Goal: Task Accomplishment & Management: Manage account settings

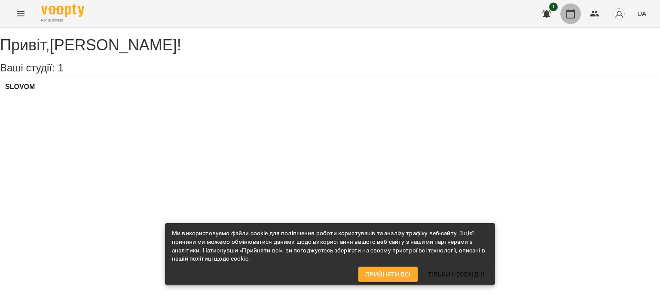
click at [570, 13] on icon "button" at bounding box center [570, 14] width 10 height 10
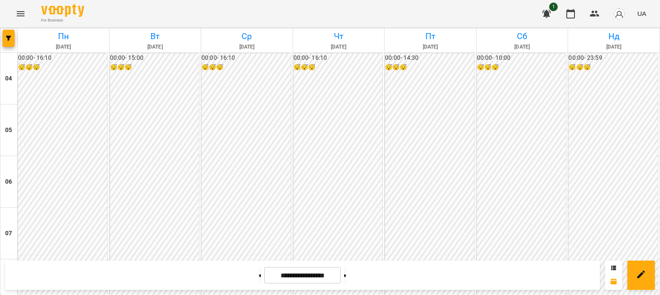
scroll to position [527, 0]
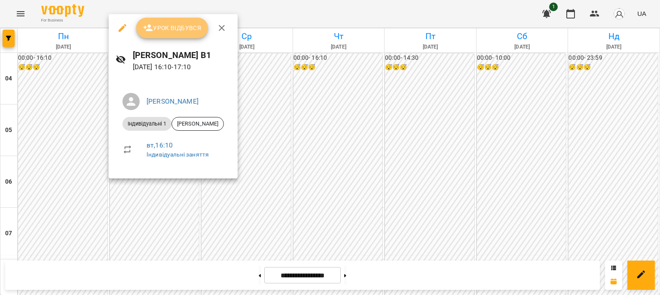
click at [168, 29] on span "Урок відбувся" at bounding box center [172, 28] width 58 height 10
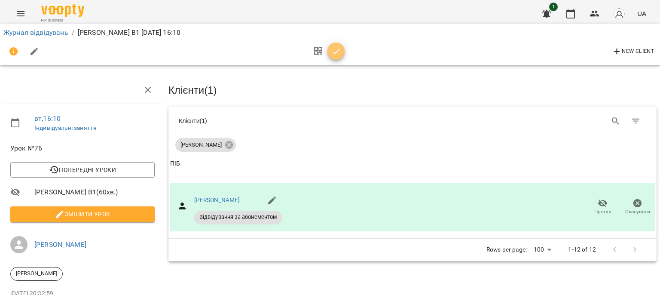
click at [335, 53] on icon "button" at bounding box center [336, 51] width 10 height 10
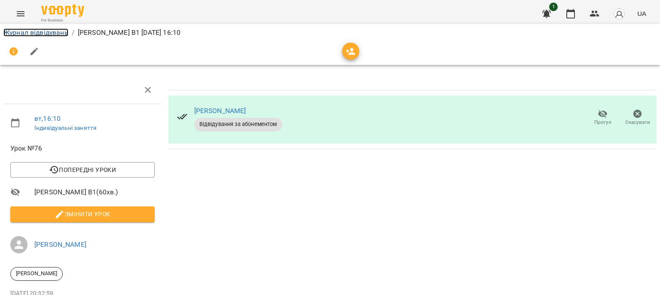
click at [57, 31] on link "Журнал відвідувань" at bounding box center [35, 32] width 65 height 8
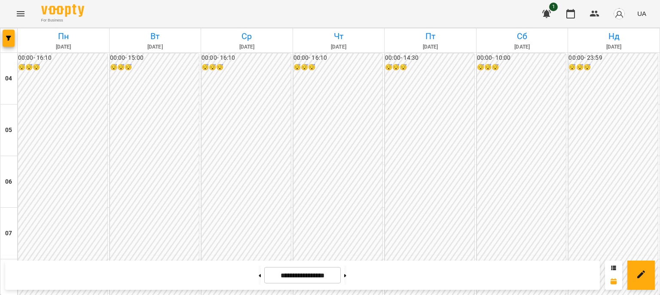
scroll to position [611, 0]
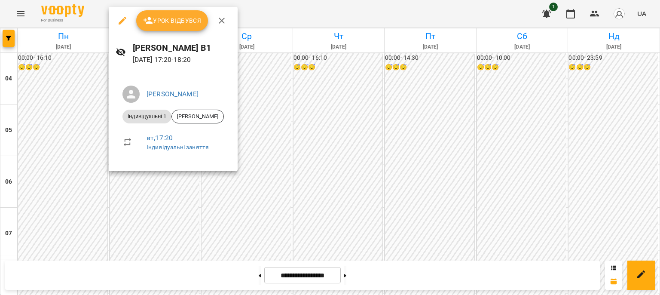
click at [192, 18] on span "Урок відбувся" at bounding box center [172, 20] width 58 height 10
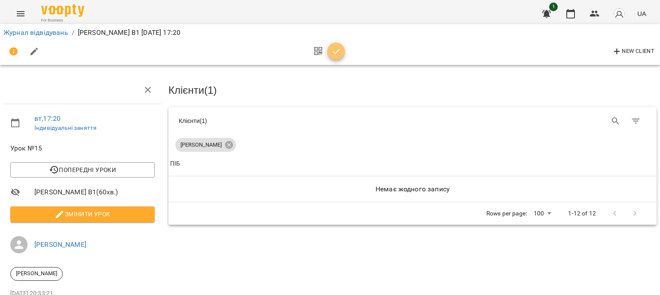
click at [336, 52] on icon "button" at bounding box center [335, 52] width 7 height 6
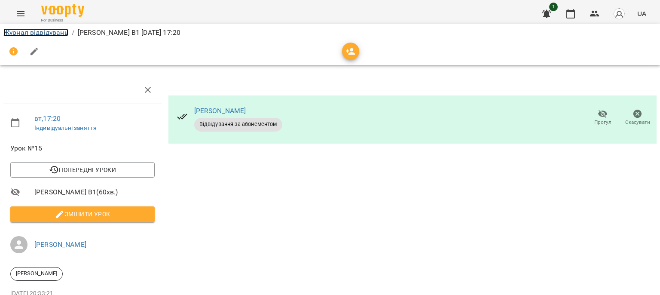
click at [52, 29] on link "Журнал відвідувань" at bounding box center [35, 32] width 65 height 8
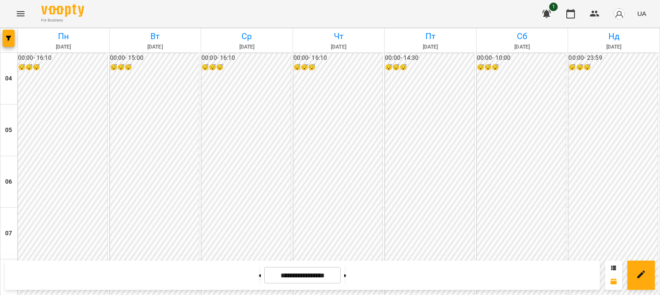
scroll to position [705, 0]
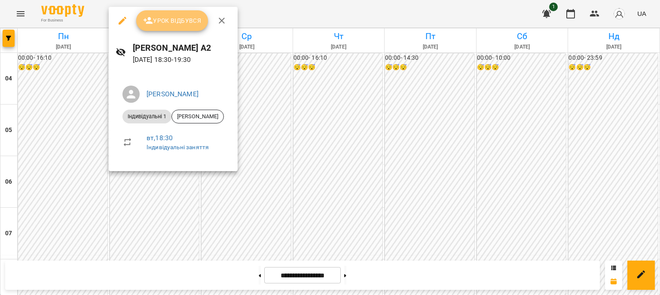
click at [177, 14] on button "Урок відбувся" at bounding box center [172, 20] width 72 height 21
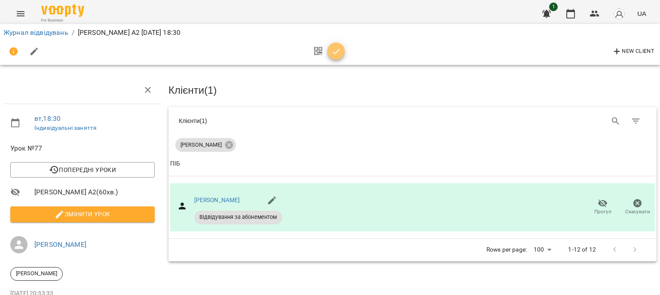
click at [339, 51] on icon "button" at bounding box center [336, 51] width 10 height 10
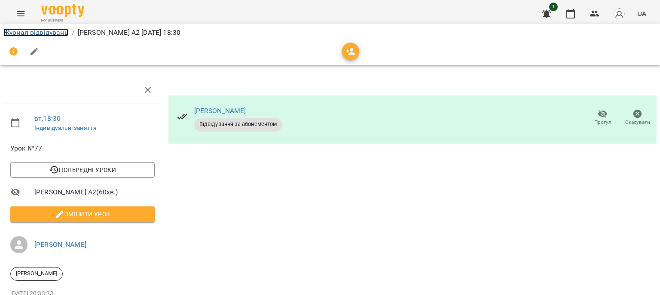
click at [51, 28] on link "Журнал відвідувань" at bounding box center [35, 32] width 65 height 8
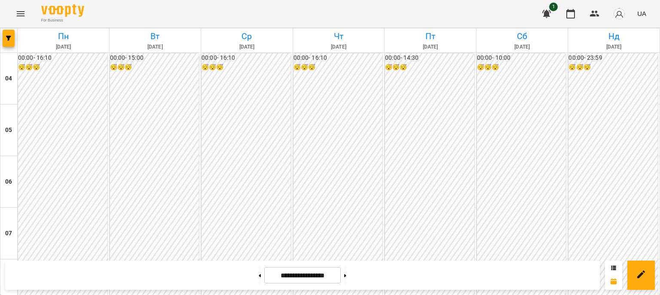
scroll to position [672, 0]
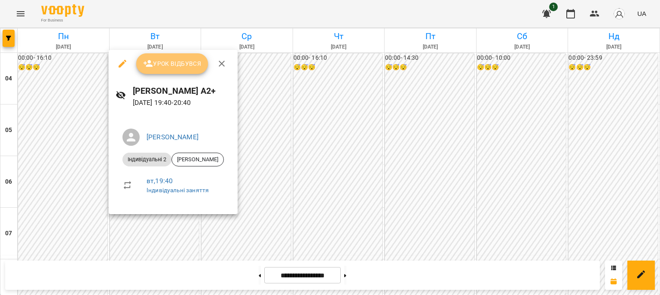
click at [158, 67] on span "Урок відбувся" at bounding box center [172, 63] width 58 height 10
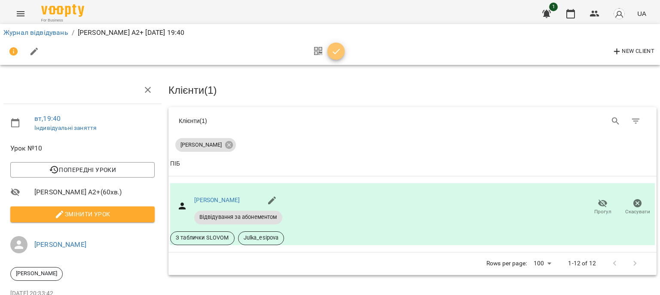
click at [332, 54] on icon "button" at bounding box center [336, 51] width 10 height 10
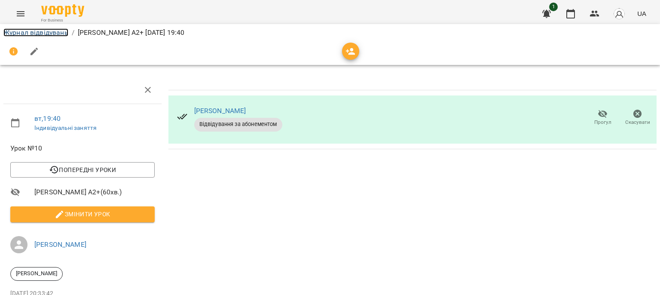
click at [24, 31] on link "Журнал відвідувань" at bounding box center [35, 32] width 65 height 8
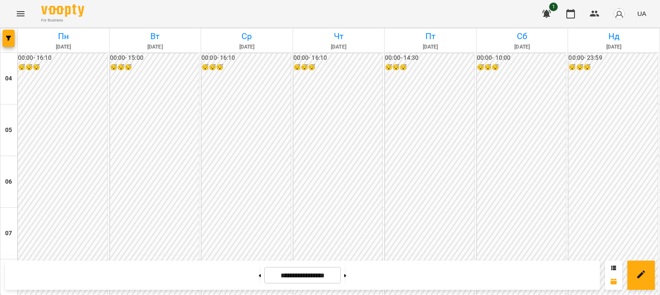
scroll to position [704, 0]
